Goal: Task Accomplishment & Management: Complete application form

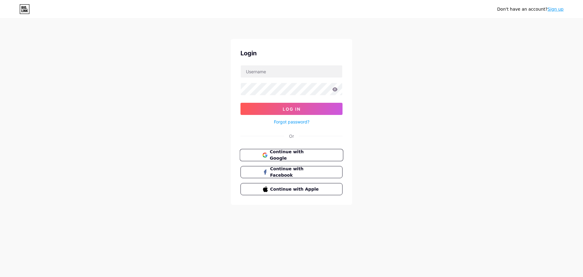
click at [303, 156] on span "Continue with Google" at bounding box center [295, 154] width 51 height 13
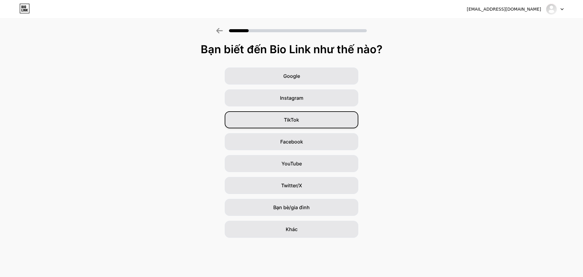
click at [318, 120] on div "TikTok" at bounding box center [292, 119] width 134 height 17
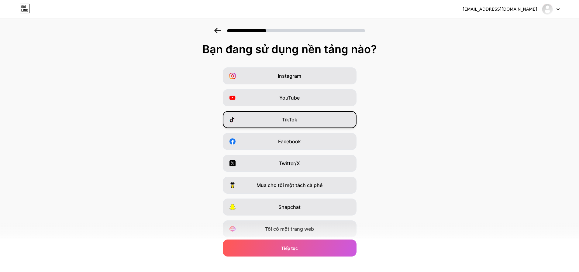
click at [307, 125] on div "TikTok" at bounding box center [290, 119] width 134 height 17
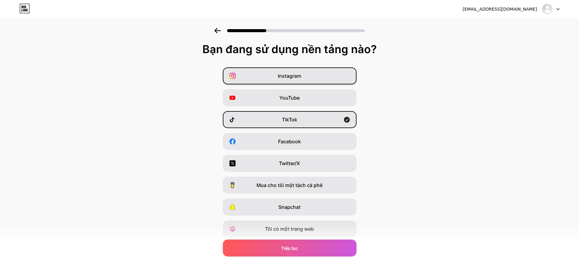
click at [329, 76] on div "Instagram" at bounding box center [290, 75] width 134 height 17
click at [323, 96] on div "YouTube" at bounding box center [290, 97] width 134 height 17
click at [340, 78] on div "Instagram" at bounding box center [290, 75] width 134 height 17
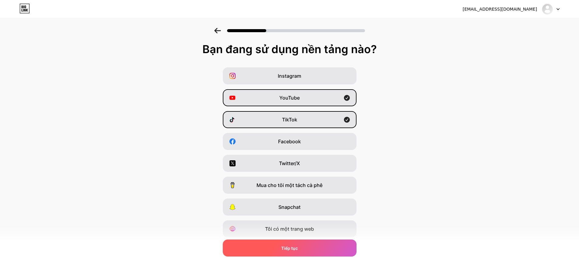
click at [313, 250] on div "Tiếp tục" at bounding box center [290, 248] width 134 height 17
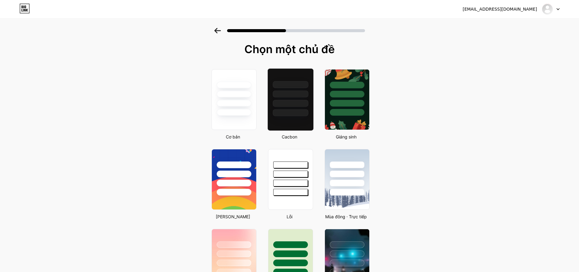
click at [295, 99] on div at bounding box center [290, 93] width 46 height 48
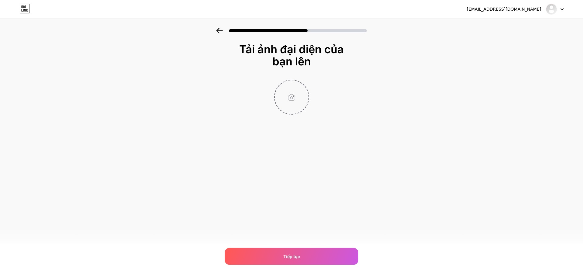
click at [299, 101] on input "file" at bounding box center [292, 97] width 34 height 34
type input "C:\fakepath\z6817907127459_3fd9299e70bdb3bd5e942a4d21cf6c43.jpg"
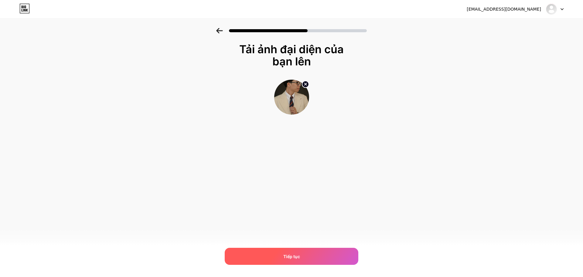
click at [299, 260] on div "Tiếp tục" at bounding box center [292, 255] width 134 height 17
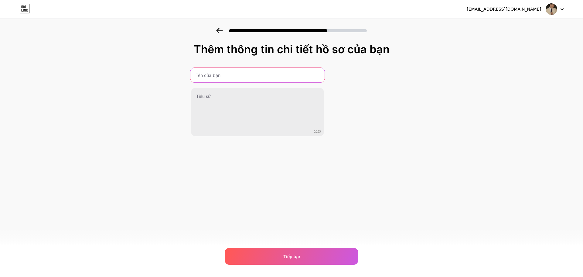
click at [247, 76] on input "text" at bounding box center [257, 75] width 134 height 15
click at [270, 76] on input "Hie" at bounding box center [257, 75] width 134 height 15
click at [237, 78] on input "Hie" at bounding box center [257, 75] width 134 height 15
type input "H"
type input "Hiệp Hiệpp"
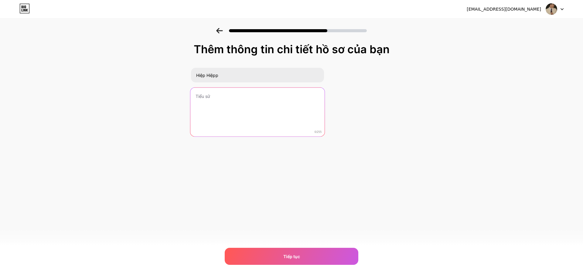
click at [215, 97] on textarea at bounding box center [257, 111] width 134 height 49
drag, startPoint x: 224, startPoint y: 99, endPoint x: 188, endPoint y: 97, distance: 35.9
click at [188, 97] on div "Thêm thông tin chi tiết hồ sơ của bạn Hiệp Hiệpp Live linh tinh 0/255 Tiếp tục …" at bounding box center [291, 97] width 583 height 139
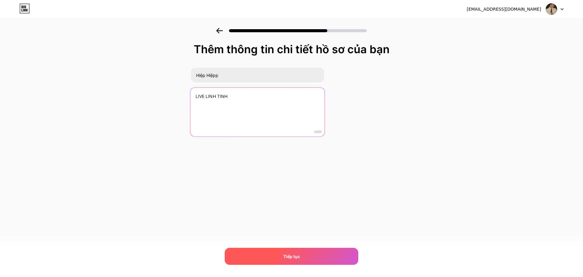
type textarea "LIVE LINH TINH"
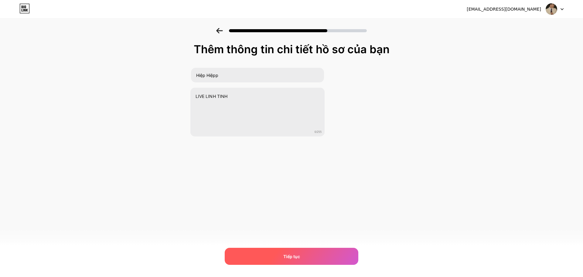
click at [294, 252] on div "Tiếp tục" at bounding box center [292, 255] width 134 height 17
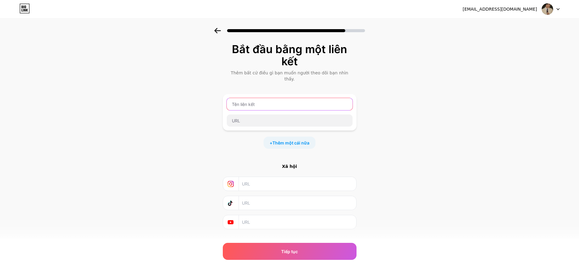
click at [293, 98] on input "text" at bounding box center [290, 104] width 126 height 12
type input "h"
type input "Hiệp Hiệpp"
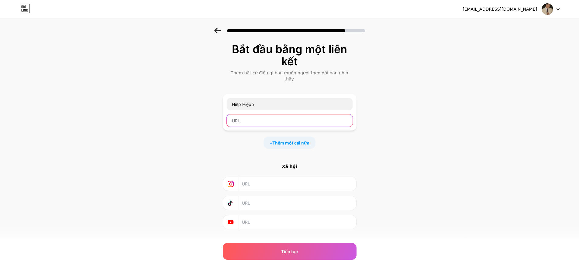
click at [271, 114] on input "text" at bounding box center [290, 120] width 126 height 12
click at [265, 114] on input "text" at bounding box center [290, 120] width 126 height 12
paste input "[URL][DOMAIN_NAME]"
type input "[URL][DOMAIN_NAME]"
click at [291, 140] on font "Thêm một cái nữa" at bounding box center [290, 142] width 37 height 5
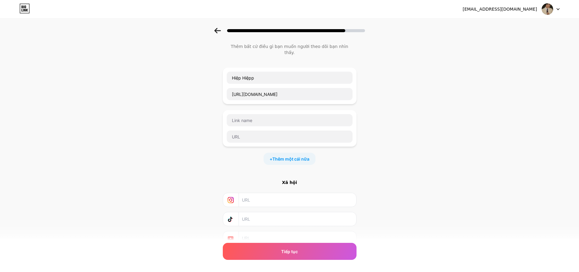
scroll to position [30, 0]
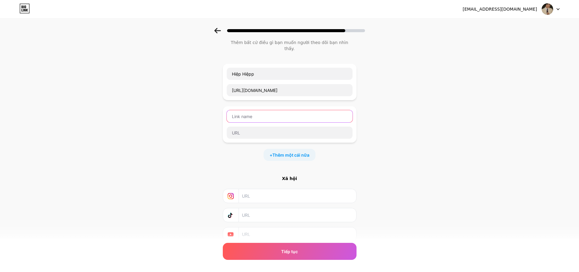
click at [256, 110] on input "text" at bounding box center [290, 116] width 126 height 12
click at [270, 189] on input "text" at bounding box center [297, 196] width 110 height 14
click at [259, 192] on input "text" at bounding box center [297, 196] width 110 height 14
drag, startPoint x: 259, startPoint y: 192, endPoint x: 247, endPoint y: 192, distance: 12.2
click at [245, 192] on input "text" at bounding box center [297, 196] width 110 height 14
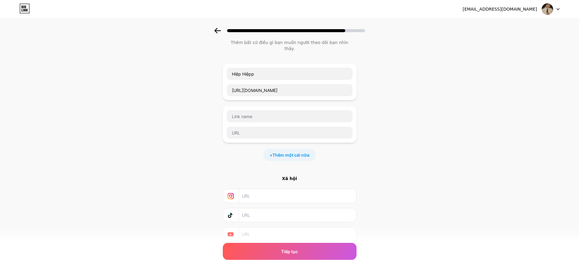
paste input "[URL][DOMAIN_NAME]"
type input "[URL][DOMAIN_NAME]"
click at [201, 169] on div "Bắt đầu bằng một liên kết Thêm bất cứ điều gì bạn muốn người theo dõi bạn nhìn …" at bounding box center [289, 135] width 579 height 274
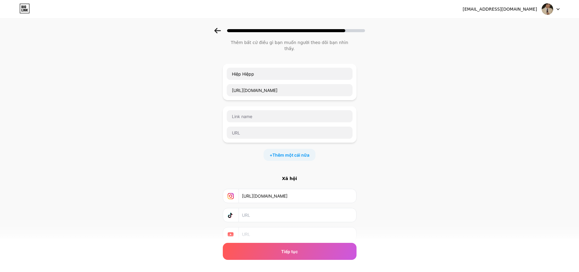
click at [232, 212] on icon at bounding box center [230, 215] width 6 height 6
click at [244, 209] on input "text" at bounding box center [297, 215] width 110 height 14
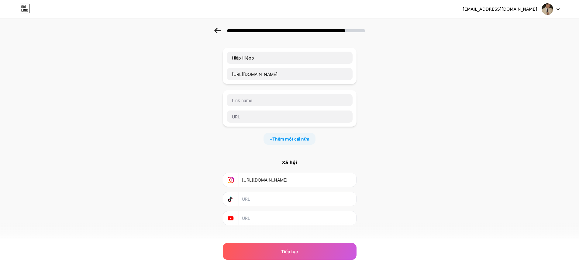
scroll to position [48, 0]
click at [231, 194] on icon at bounding box center [230, 197] width 6 height 6
click at [231, 195] on icon at bounding box center [230, 197] width 4 height 5
click at [263, 193] on input "text" at bounding box center [297, 197] width 110 height 14
click at [236, 192] on div at bounding box center [231, 197] width 16 height 14
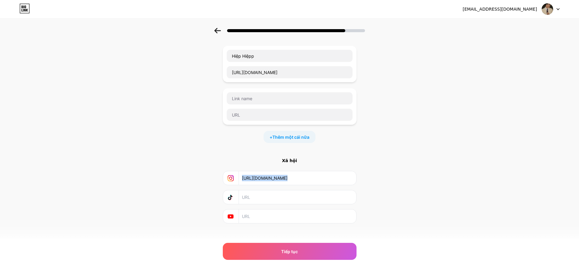
click at [236, 192] on div at bounding box center [231, 197] width 16 height 14
click at [278, 92] on input "text" at bounding box center [290, 98] width 126 height 12
click at [271, 192] on input "text" at bounding box center [297, 197] width 110 height 14
drag, startPoint x: 320, startPoint y: 65, endPoint x: 213, endPoint y: 60, distance: 107.0
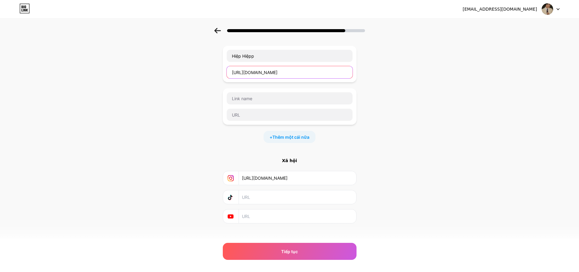
click at [213, 60] on div "Bắt đầu bằng một liên kết Thêm bất cứ điều gì bạn muốn người theo dõi bạn nhìn …" at bounding box center [289, 117] width 579 height 274
click at [278, 192] on input "text" at bounding box center [297, 197] width 110 height 14
paste input "[URL][DOMAIN_NAME]"
type input "[URL][DOMAIN_NAME]"
click at [272, 210] on input "text" at bounding box center [297, 217] width 110 height 14
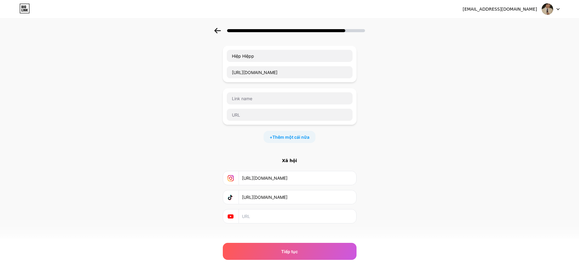
click at [271, 213] on input "text" at bounding box center [297, 217] width 110 height 14
paste input "[URL][DOMAIN_NAME]"
type input "[URL][DOMAIN_NAME]"
click at [422, 139] on div "Bắt đầu bằng một liên kết Thêm bất cứ điều gì bạn muốn người theo dõi bạn nhìn …" at bounding box center [289, 117] width 579 height 274
click at [278, 110] on input "text" at bounding box center [290, 115] width 126 height 12
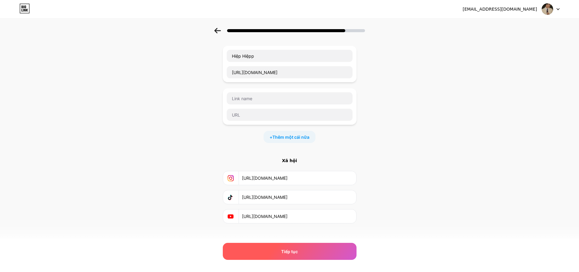
click at [305, 252] on div "Tiếp tục" at bounding box center [290, 251] width 134 height 17
click at [283, 253] on div "Tiếp tục" at bounding box center [290, 251] width 134 height 17
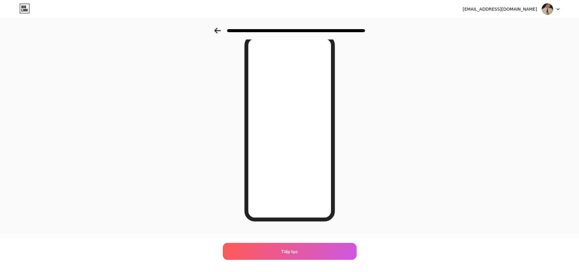
scroll to position [33, 0]
click at [220, 30] on icon at bounding box center [217, 30] width 6 height 5
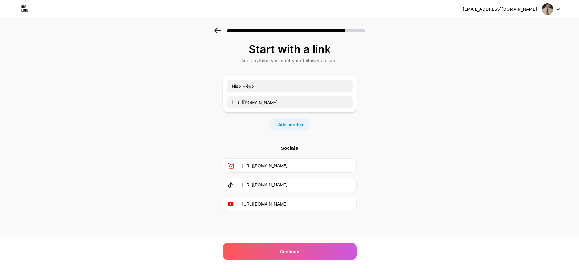
scroll to position [0, 0]
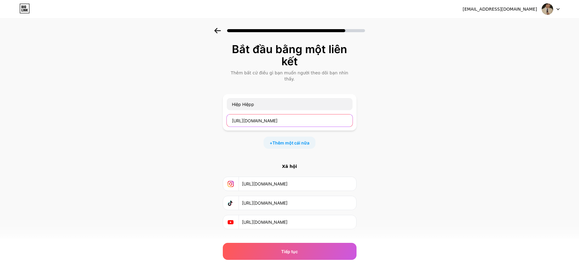
drag, startPoint x: 320, startPoint y: 117, endPoint x: 203, endPoint y: 113, distance: 117.3
click at [203, 113] on div "Bắt đầu bằng một liên kết Thêm bất cứ điều gì bạn muốn người theo dõi bạn nhìn …" at bounding box center [289, 144] width 579 height 232
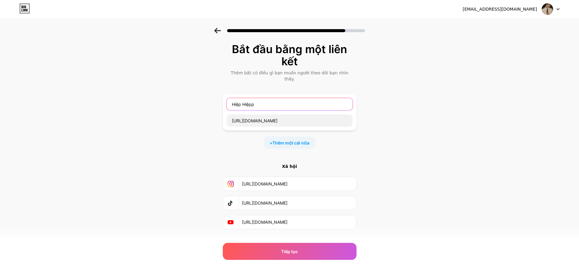
drag, startPoint x: 267, startPoint y: 99, endPoint x: 231, endPoint y: 101, distance: 36.2
click at [231, 101] on input "Hiệp Hiệpp" at bounding box center [290, 104] width 126 height 12
type input "Donate"
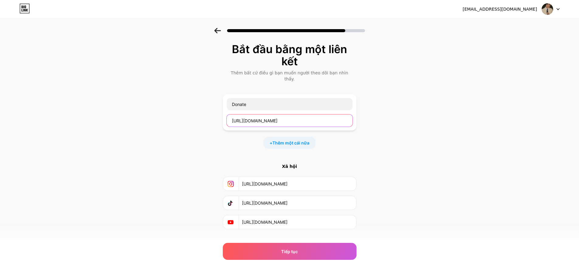
click at [321, 116] on input "[URL][DOMAIN_NAME]" at bounding box center [290, 120] width 126 height 12
drag, startPoint x: 321, startPoint y: 116, endPoint x: 170, endPoint y: 112, distance: 150.4
click at [170, 112] on div "Bắt đầu bằng một liên kết Thêm bất cứ điều gì bạn muốn người theo dõi bạn nhìn …" at bounding box center [289, 144] width 579 height 232
click at [308, 119] on input "text" at bounding box center [290, 120] width 126 height 12
paste input "[URL][DOMAIN_NAME]"
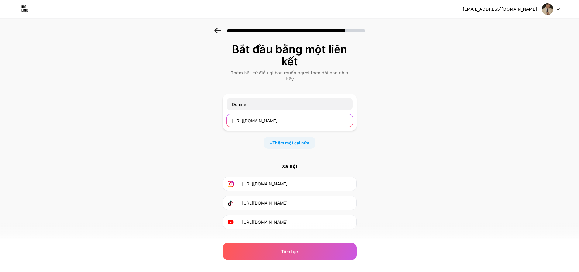
type input "[URL][DOMAIN_NAME]"
click at [304, 140] on font "Thêm một cái nữa" at bounding box center [290, 142] width 37 height 5
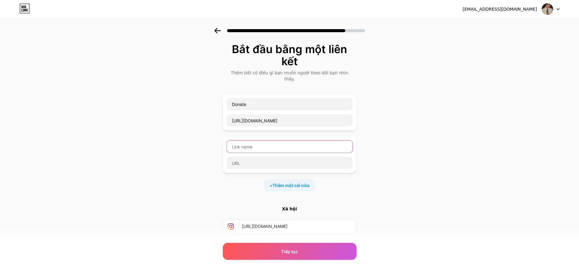
click at [276, 144] on input "text" at bounding box center [290, 147] width 126 height 12
click at [286, 142] on input "text" at bounding box center [290, 147] width 126 height 12
type input "b"
type input "Banking"
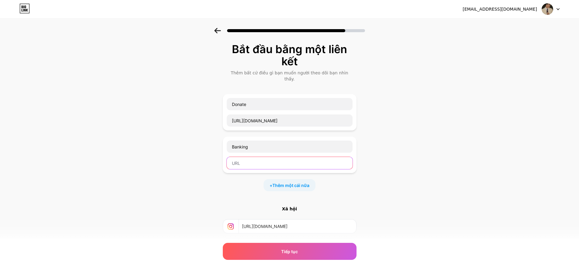
click at [266, 157] on input "text" at bounding box center [290, 163] width 126 height 12
paste input "[URL][DOMAIN_NAME]"
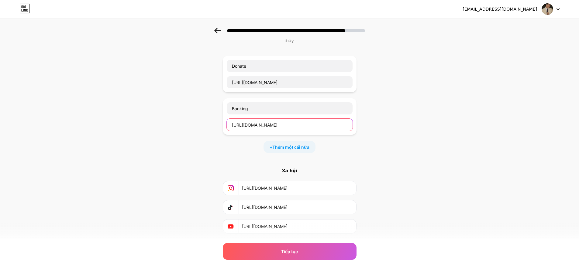
scroll to position [48, 0]
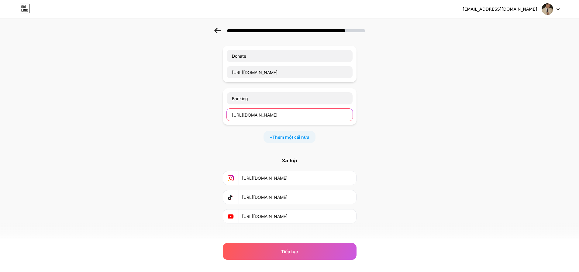
type input "[URL][DOMAIN_NAME]"
click at [293, 158] on font "Xã hội" at bounding box center [289, 160] width 15 height 5
drag, startPoint x: 335, startPoint y: 190, endPoint x: 224, endPoint y: 190, distance: 111.1
click at [224, 190] on div "Bắt đầu bằng một liên kết Thêm bất cứ điều gì bạn muốn người theo dõi bạn nhìn …" at bounding box center [289, 117] width 579 height 274
click at [237, 191] on div at bounding box center [231, 197] width 16 height 14
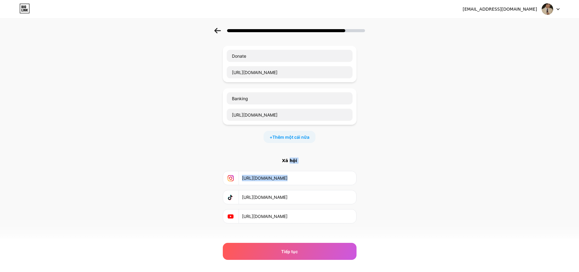
click at [237, 191] on div at bounding box center [231, 197] width 16 height 14
drag, startPoint x: 236, startPoint y: 191, endPoint x: 234, endPoint y: 194, distance: 4.3
click at [234, 194] on icon at bounding box center [230, 197] width 6 height 6
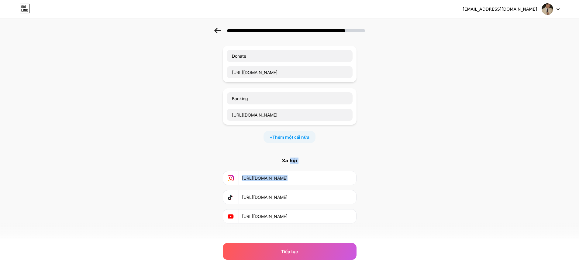
click at [395, 156] on div "Bắt đầu bằng một liên kết Thêm bất cứ điều gì bạn muốn người theo dõi bạn nhìn …" at bounding box center [289, 117] width 579 height 274
click at [382, 185] on div "Bắt đầu bằng một liên kết Thêm bất cứ điều gì bạn muốn người theo dõi bạn nhìn …" at bounding box center [289, 117] width 579 height 274
click at [309, 134] on span "Thêm một cái nữa" at bounding box center [290, 137] width 37 height 6
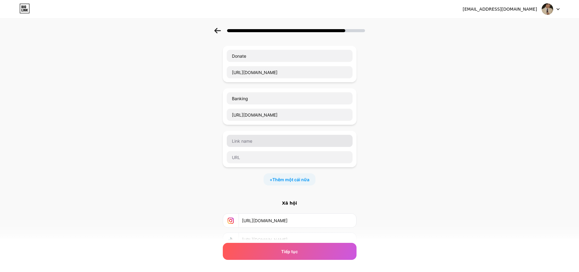
drag, startPoint x: 272, startPoint y: 127, endPoint x: 267, endPoint y: 131, distance: 7.1
click at [271, 131] on div at bounding box center [290, 149] width 134 height 36
click at [267, 135] on input "text" at bounding box center [290, 141] width 126 height 12
type input "Facebook"
click at [246, 153] on input "text" at bounding box center [290, 157] width 126 height 12
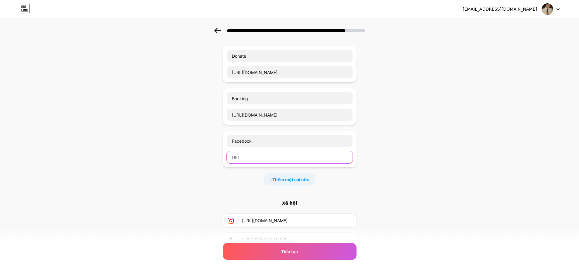
paste input "[URL][DOMAIN_NAME]"
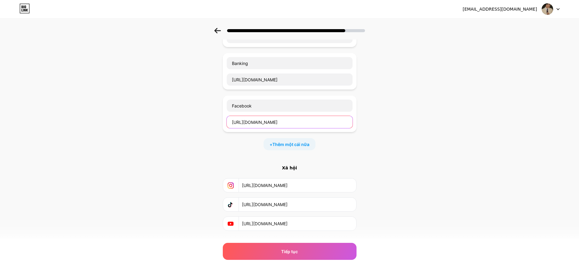
scroll to position [91, 0]
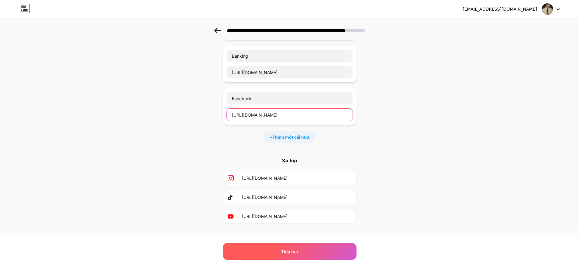
type input "[URL][DOMAIN_NAME]"
click at [315, 249] on div "Tiếp tục" at bounding box center [290, 251] width 134 height 17
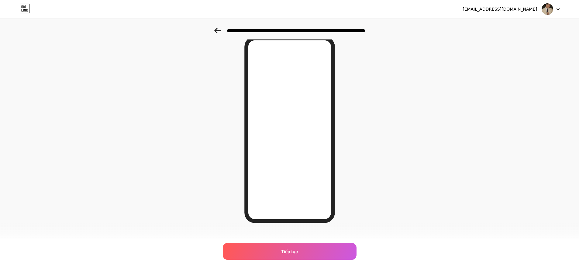
scroll to position [33, 0]
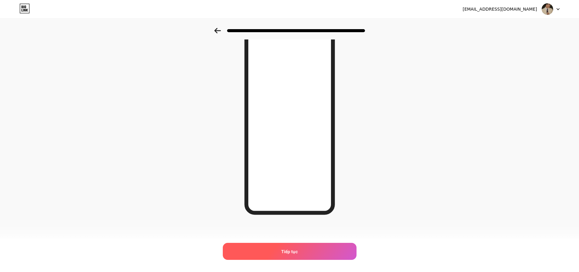
click at [278, 255] on div "Tiếp tục" at bounding box center [290, 251] width 134 height 17
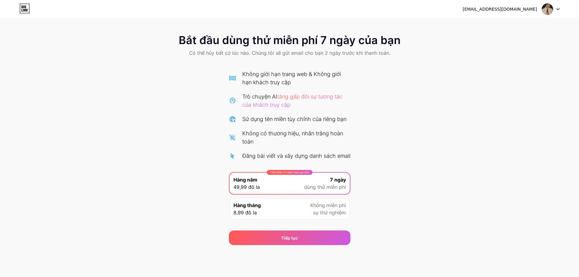
scroll to position [1, 0]
click at [29, 14] on link at bounding box center [24, 9] width 10 height 11
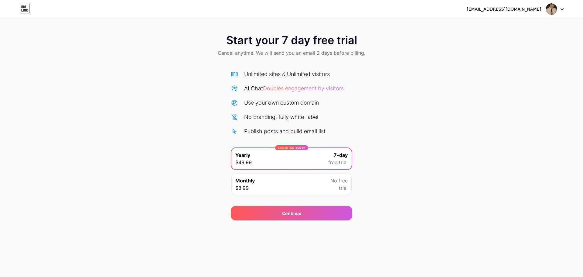
click at [555, 10] on img at bounding box center [552, 9] width 12 height 12
click at [317, 56] on span "Cancel anytime. We will send you an email 2 days before billing." at bounding box center [292, 52] width 148 height 7
click at [294, 118] on div "No branding, fully white-label" at bounding box center [281, 117] width 74 height 8
click at [25, 7] on icon at bounding box center [25, 6] width 2 height 3
click at [26, 10] on icon at bounding box center [25, 10] width 2 height 3
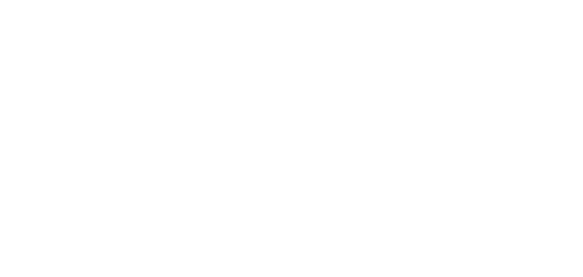
click at [26, 0] on html at bounding box center [291, 0] width 583 height 0
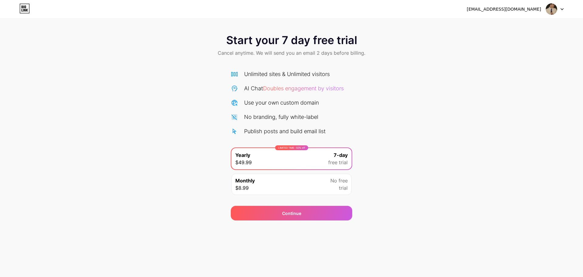
click at [430, 89] on div "Start your 7 day free trial Cancel anytime. We will send you an email 2 days be…" at bounding box center [291, 124] width 583 height 192
click at [564, 8] on div "[EMAIL_ADDRESS][DOMAIN_NAME] Logout" at bounding box center [291, 9] width 583 height 11
click at [562, 9] on div "[EMAIL_ADDRESS][DOMAIN_NAME] Logout" at bounding box center [291, 9] width 583 height 11
click at [538, 8] on div "hiephiep2211@gmail.com" at bounding box center [504, 9] width 74 height 6
click at [561, 9] on icon at bounding box center [562, 9] width 3 height 2
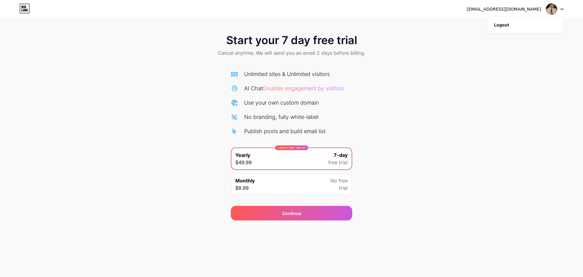
click at [340, 39] on span "Start your 7 day free trial" at bounding box center [291, 40] width 131 height 12
click at [11, 10] on div "hiephiep2211@gmail.com Logout" at bounding box center [291, 9] width 583 height 11
click at [16, 8] on div "hiephiep2211@gmail.com Logout" at bounding box center [291, 9] width 583 height 11
click at [25, 6] on icon at bounding box center [25, 6] width 2 height 3
click at [25, 5] on html "hiephiep2211@gmail.com Logout Link Copied Start your 7 day free trial Cancel an…" at bounding box center [291, 138] width 583 height 277
